Goal: Information Seeking & Learning: Learn about a topic

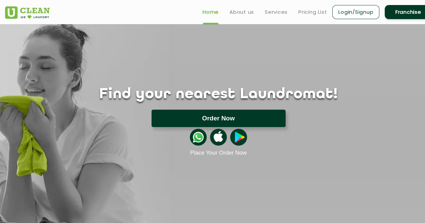
click at [227, 116] on button "Order Now" at bounding box center [218, 118] width 134 height 17
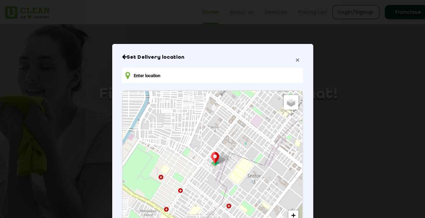
click at [296, 59] on span "×" at bounding box center [297, 60] width 4 height 8
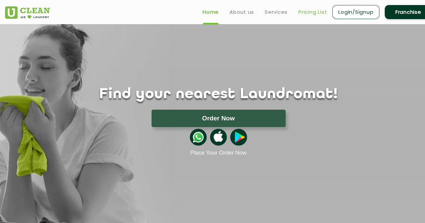
click at [313, 9] on link "Pricing List" at bounding box center [312, 12] width 29 height 8
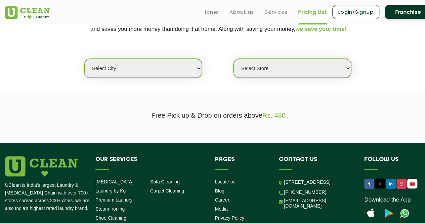
scroll to position [131, 0]
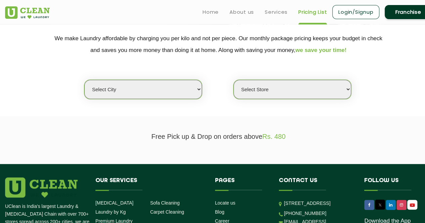
click at [166, 94] on select "Select city [GEOGRAPHIC_DATA] [GEOGRAPHIC_DATA] [GEOGRAPHIC_DATA] [GEOGRAPHIC_D…" at bounding box center [143, 89] width 118 height 19
select select "40"
click at [84, 80] on select "Select city [GEOGRAPHIC_DATA] [GEOGRAPHIC_DATA] [GEOGRAPHIC_DATA] [GEOGRAPHIC_D…" at bounding box center [143, 89] width 118 height 19
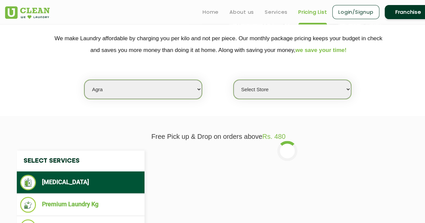
click at [272, 90] on select "Select Store [GEOGRAPHIC_DATA] [PERSON_NAME][GEOGRAPHIC_DATA]" at bounding box center [292, 89] width 118 height 19
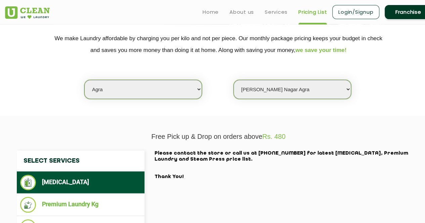
click at [233, 80] on select "Select Store [GEOGRAPHIC_DATA] [PERSON_NAME][GEOGRAPHIC_DATA]" at bounding box center [292, 89] width 118 height 19
click at [267, 84] on select "Select Store [GEOGRAPHIC_DATA] [PERSON_NAME][GEOGRAPHIC_DATA]" at bounding box center [292, 89] width 118 height 19
select select "365"
click at [233, 80] on select "Select Store [GEOGRAPHIC_DATA] [PERSON_NAME][GEOGRAPHIC_DATA]" at bounding box center [292, 89] width 118 height 19
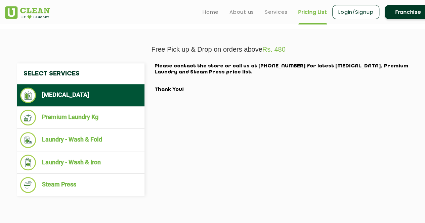
scroll to position [218, 0]
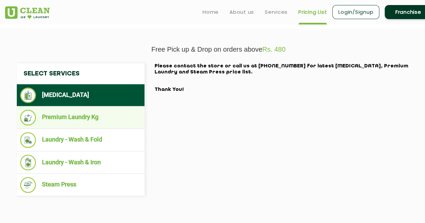
click at [87, 115] on li "Premium Laundry Kg" at bounding box center [80, 118] width 121 height 16
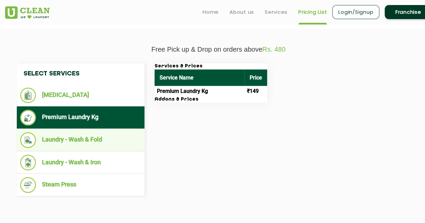
click at [89, 139] on li "Laundry - Wash & Fold" at bounding box center [80, 140] width 121 height 16
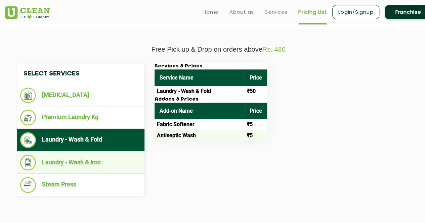
click at [99, 160] on li "Laundry - Wash & Iron" at bounding box center [80, 163] width 121 height 16
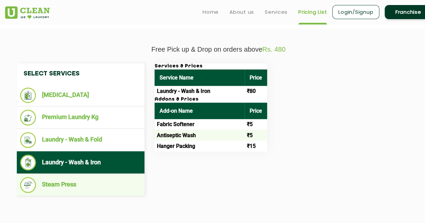
click at [102, 187] on li "Steam Press" at bounding box center [80, 185] width 121 height 16
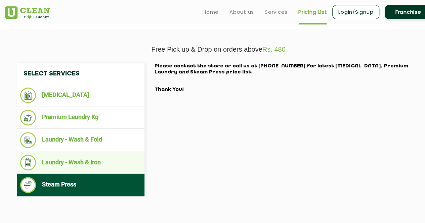
click at [94, 159] on li "Laundry - Wash & Iron" at bounding box center [80, 163] width 121 height 16
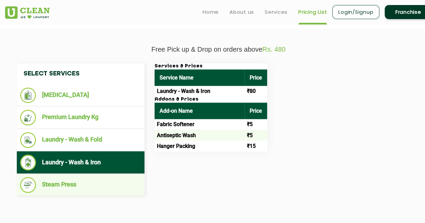
click at [89, 184] on li "Steam Press" at bounding box center [80, 185] width 121 height 16
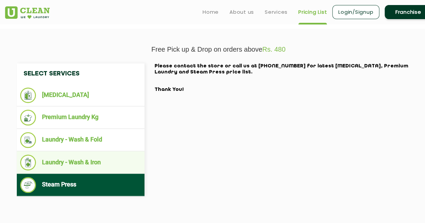
click at [93, 151] on ul "Laundry - Wash & Iron" at bounding box center [81, 162] width 128 height 23
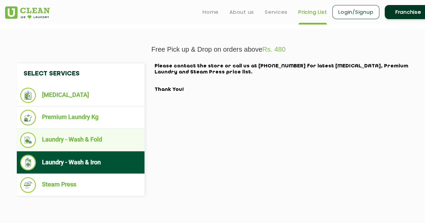
click at [95, 140] on li "Laundry - Wash & Fold" at bounding box center [80, 140] width 121 height 16
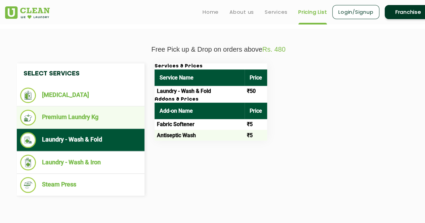
click at [97, 117] on li "Premium Laundry Kg" at bounding box center [80, 118] width 121 height 16
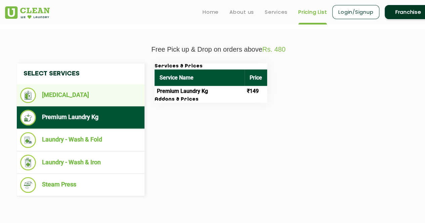
click at [101, 91] on li "[MEDICAL_DATA]" at bounding box center [80, 95] width 121 height 15
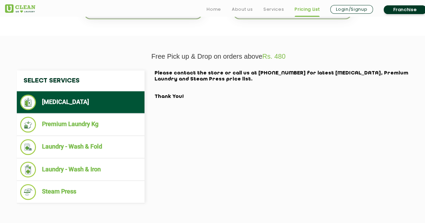
scroll to position [212, 0]
